Goal: Information Seeking & Learning: Learn about a topic

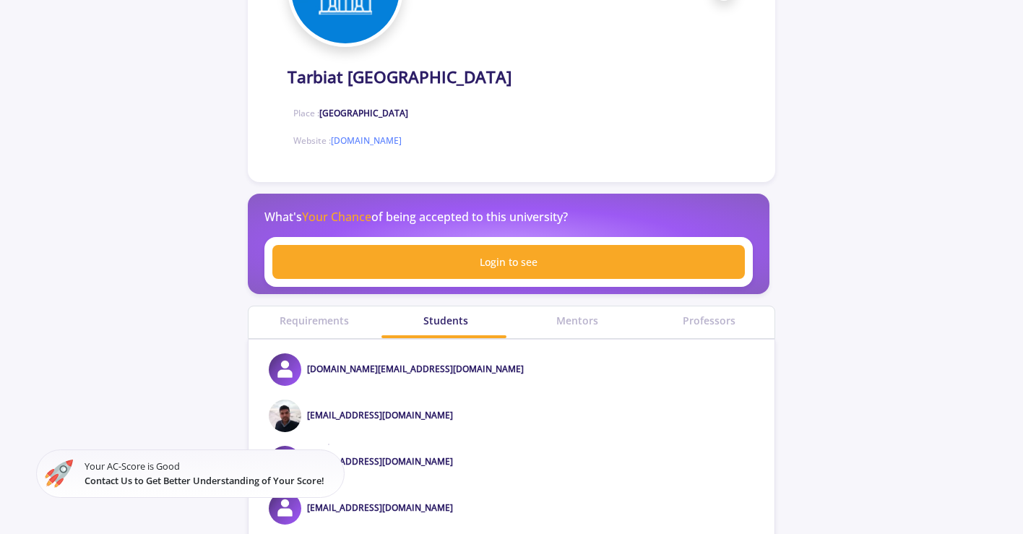
scroll to position [389, 0]
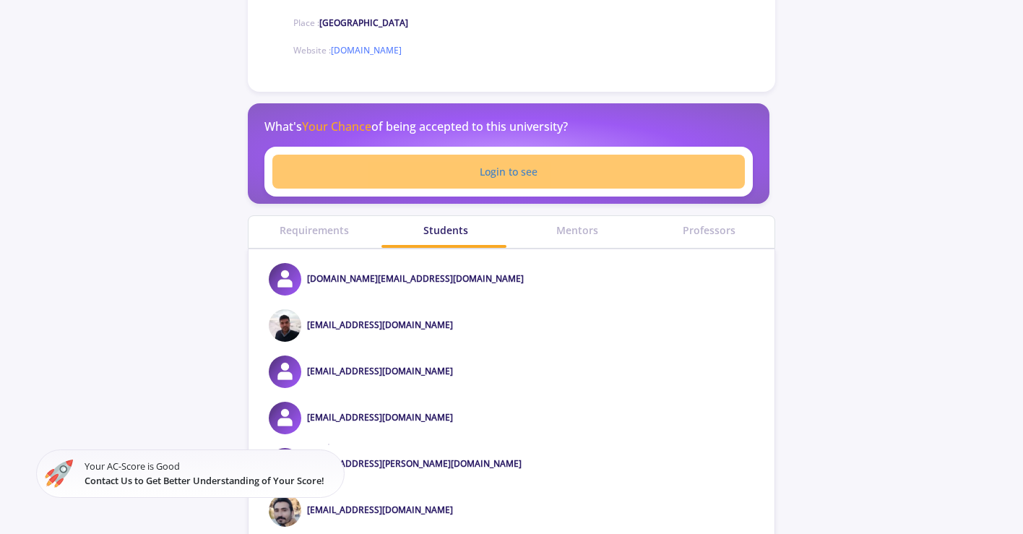
click at [465, 178] on link "Login to see" at bounding box center [508, 172] width 473 height 34
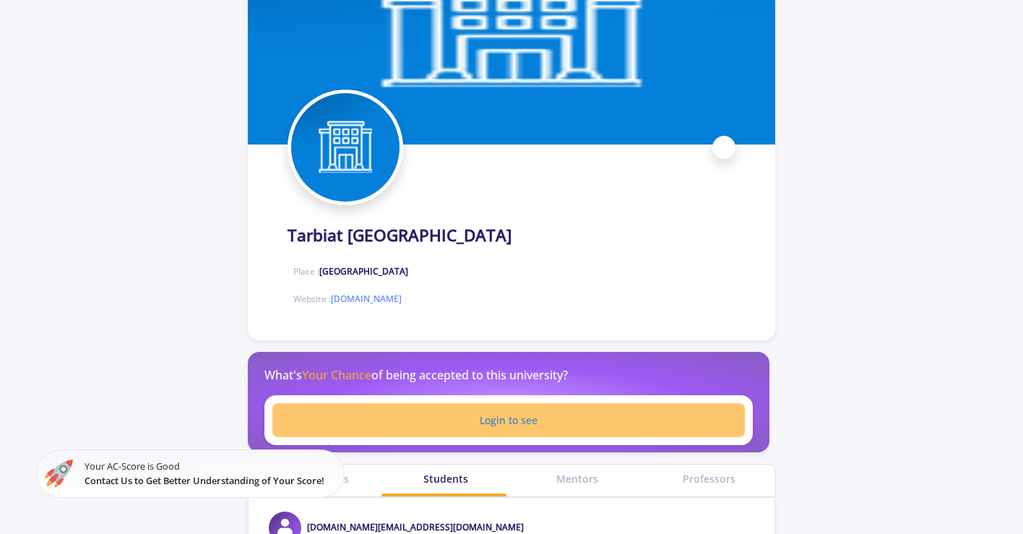
scroll to position [0, 0]
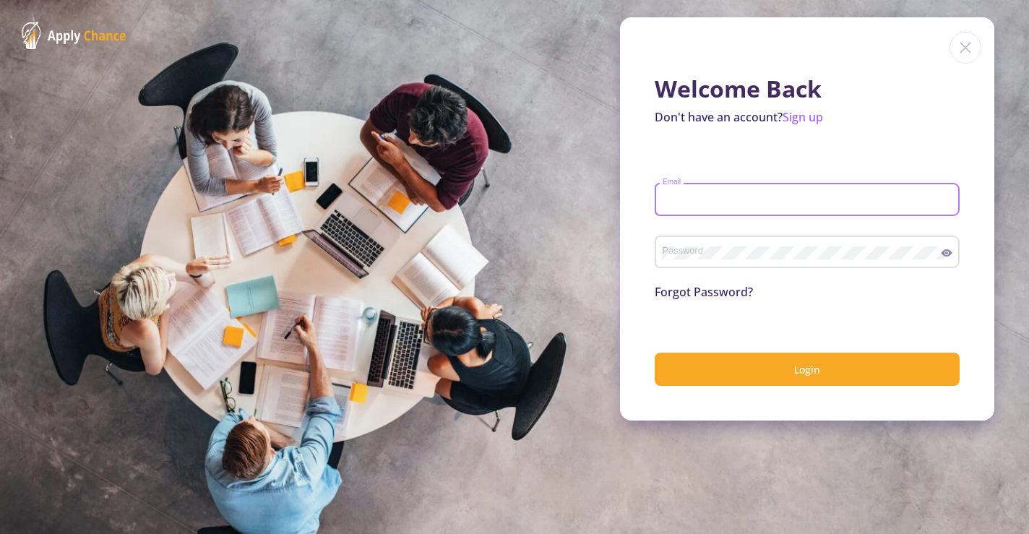
click at [665, 203] on input "Email" at bounding box center [809, 200] width 295 height 13
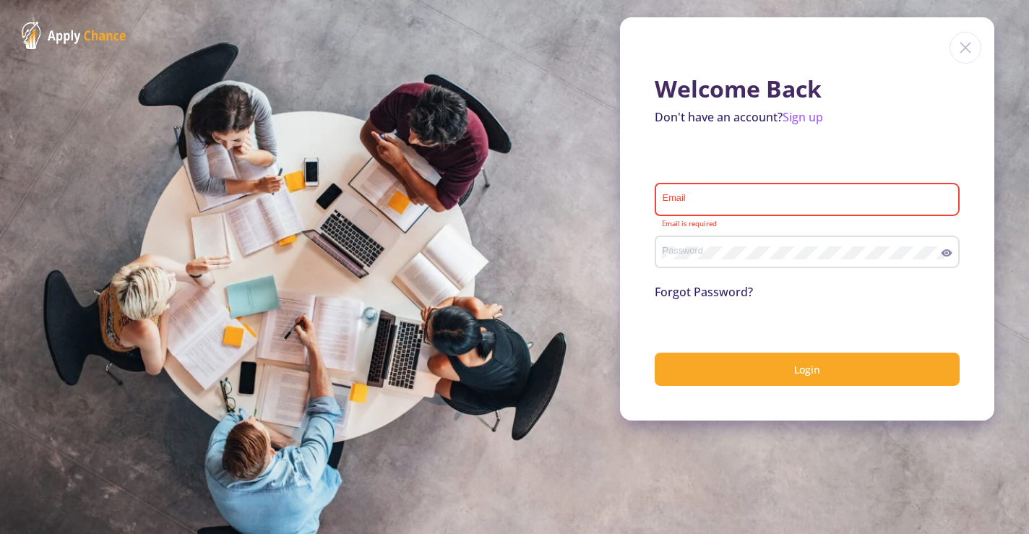
click at [433, 144] on section "Welcome Back Don't have an account? Sign up Email Email is required Password Fo…" at bounding box center [514, 267] width 1029 height 534
